Goal: Task Accomplishment & Management: Manage account settings

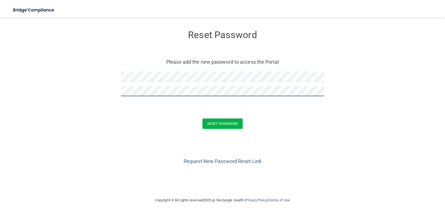
click at [203, 119] on button "Reset Password" at bounding box center [223, 124] width 40 height 10
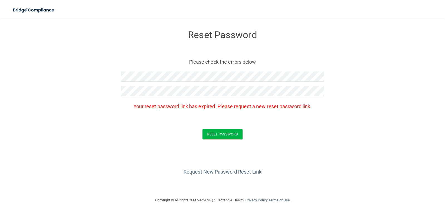
click at [122, 141] on form "Reset Password Please check the errors below Your reset password link has expir…" at bounding box center [222, 85] width 423 height 125
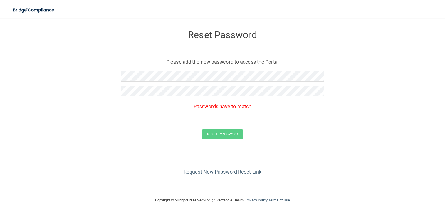
click at [121, 75] on form "Reset Password Please add the new password to access the Portal Passwords have …" at bounding box center [222, 85] width 423 height 125
drag, startPoint x: 121, startPoint y: 75, endPoint x: 113, endPoint y: 76, distance: 7.6
click at [114, 76] on form "Reset Password Please add the new password to access the Portal Passwords have …" at bounding box center [222, 85] width 423 height 125
drag, startPoint x: 119, startPoint y: 74, endPoint x: 149, endPoint y: 86, distance: 32.4
click at [149, 83] on form "Reset Password Please add the new password to access the Portal Passwords have …" at bounding box center [222, 85] width 423 height 125
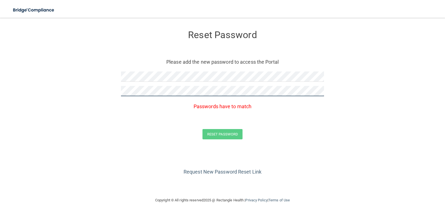
click at [77, 92] on form "Reset Password Please add the new password to access the Portal Passwords have …" at bounding box center [222, 85] width 423 height 125
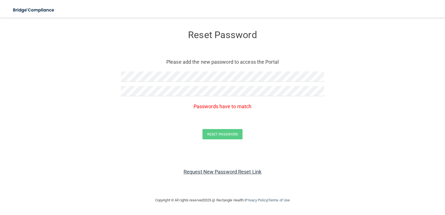
click at [188, 172] on link "Request New Password Reset Link" at bounding box center [223, 172] width 78 height 6
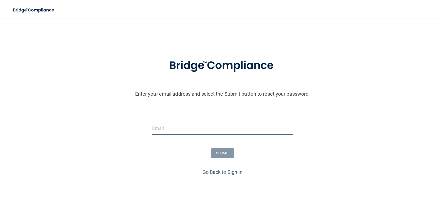
click at [179, 131] on input "email" at bounding box center [222, 128] width 141 height 13
type input "jocamalloy@comcast.net"
click at [218, 154] on button "SUBMIT" at bounding box center [222, 153] width 23 height 10
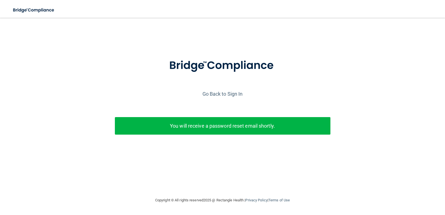
click at [196, 129] on p "You will receive a password reset email shortly." at bounding box center [222, 125] width 207 height 9
click at [220, 92] on link "Go Back to Sign In" at bounding box center [223, 94] width 40 height 6
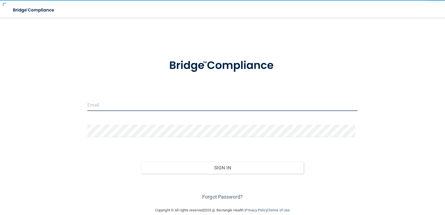
type input "jocamalloy@comcast.net"
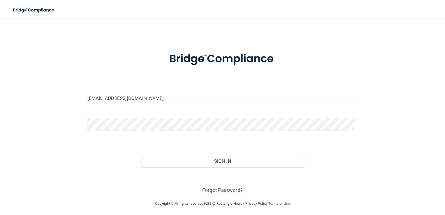
scroll to position [9, 0]
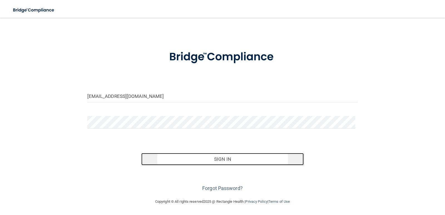
click at [208, 161] on button "Sign In" at bounding box center [222, 159] width 162 height 12
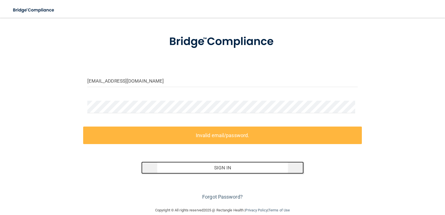
scroll to position [33, 0]
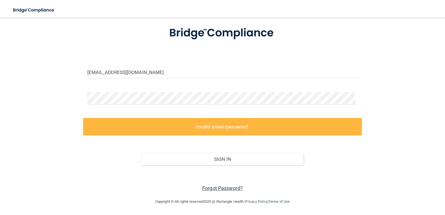
click at [207, 189] on link "Forgot Password?" at bounding box center [222, 188] width 41 height 6
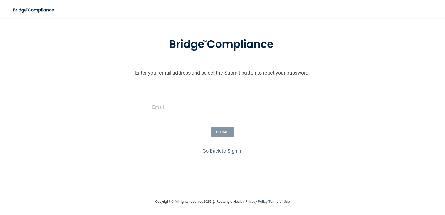
scroll to position [21, 0]
click at [175, 105] on input "email" at bounding box center [222, 107] width 141 height 13
type input "jocamalloy@comcast.net"
click at [220, 131] on button "SUBMIT" at bounding box center [222, 132] width 23 height 10
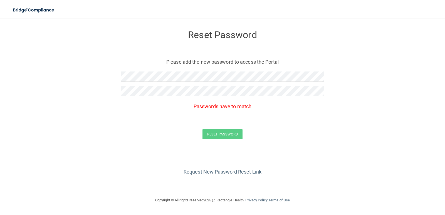
click at [42, 111] on form "Reset Password Please add the new password to access the Portal Passwords have …" at bounding box center [222, 85] width 423 height 125
